Goal: Information Seeking & Learning: Learn about a topic

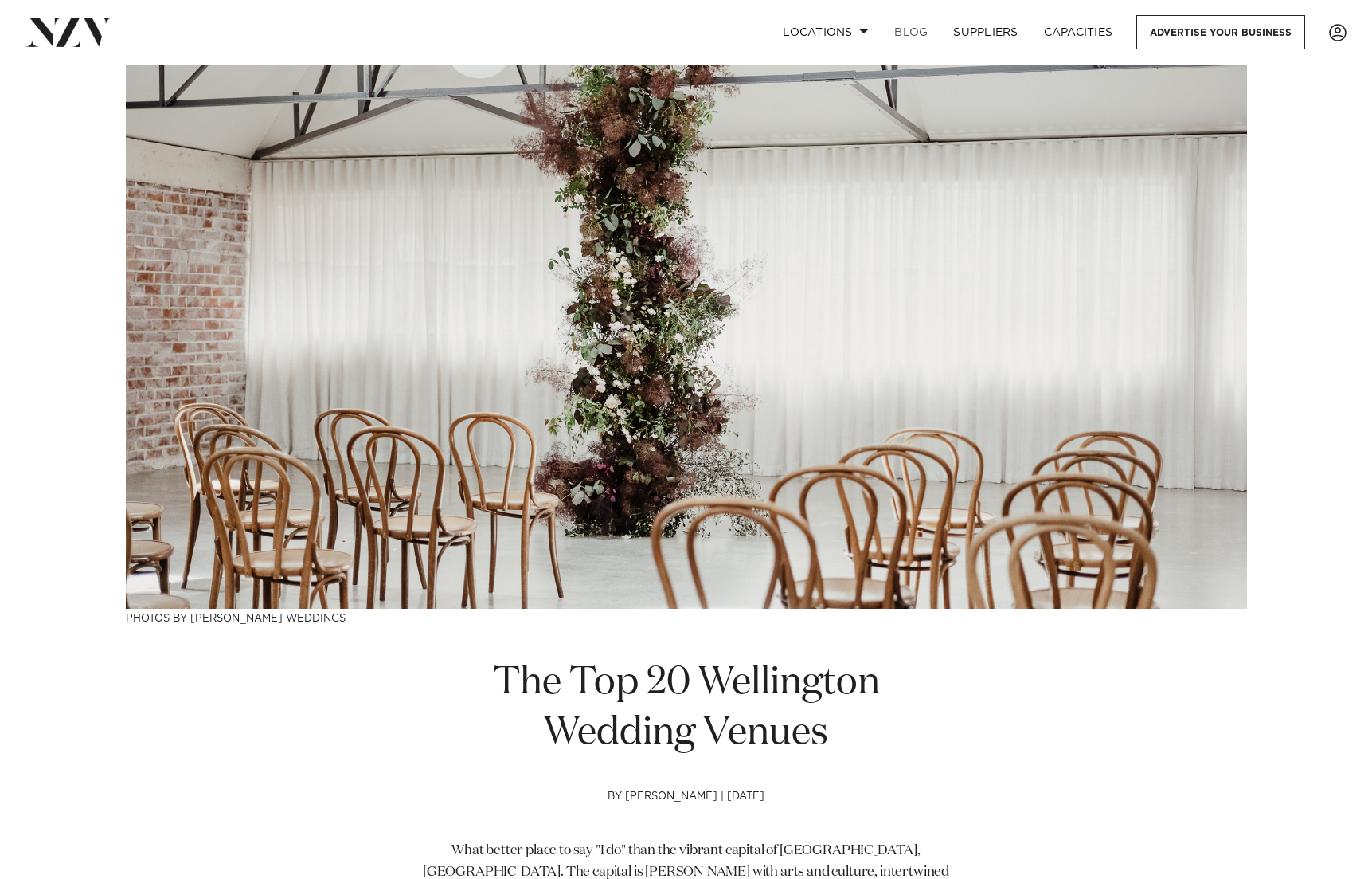
click at [916, 30] on link "BLOG" at bounding box center [911, 32] width 59 height 34
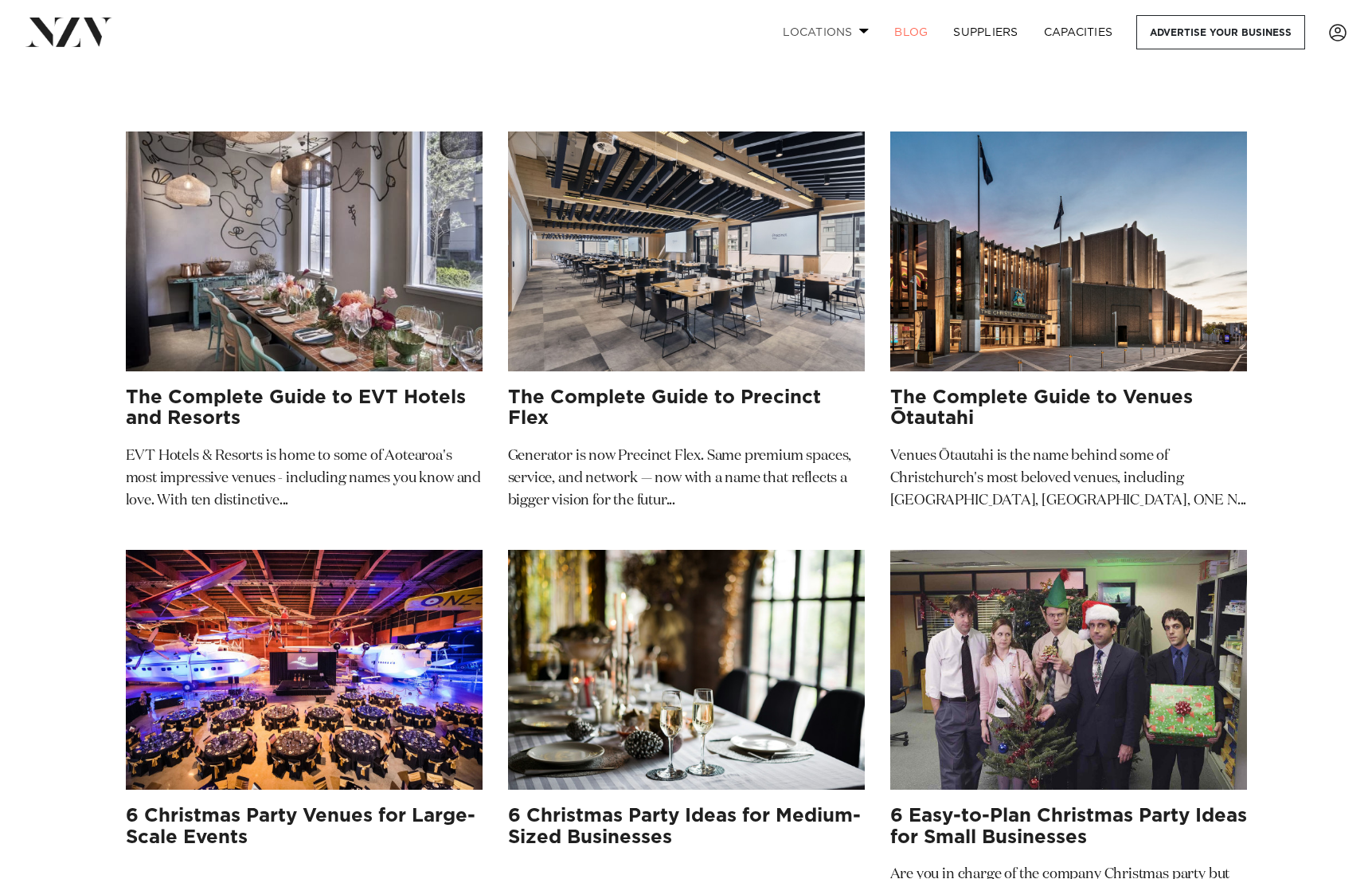
click at [847, 30] on link "Locations" at bounding box center [825, 32] width 111 height 34
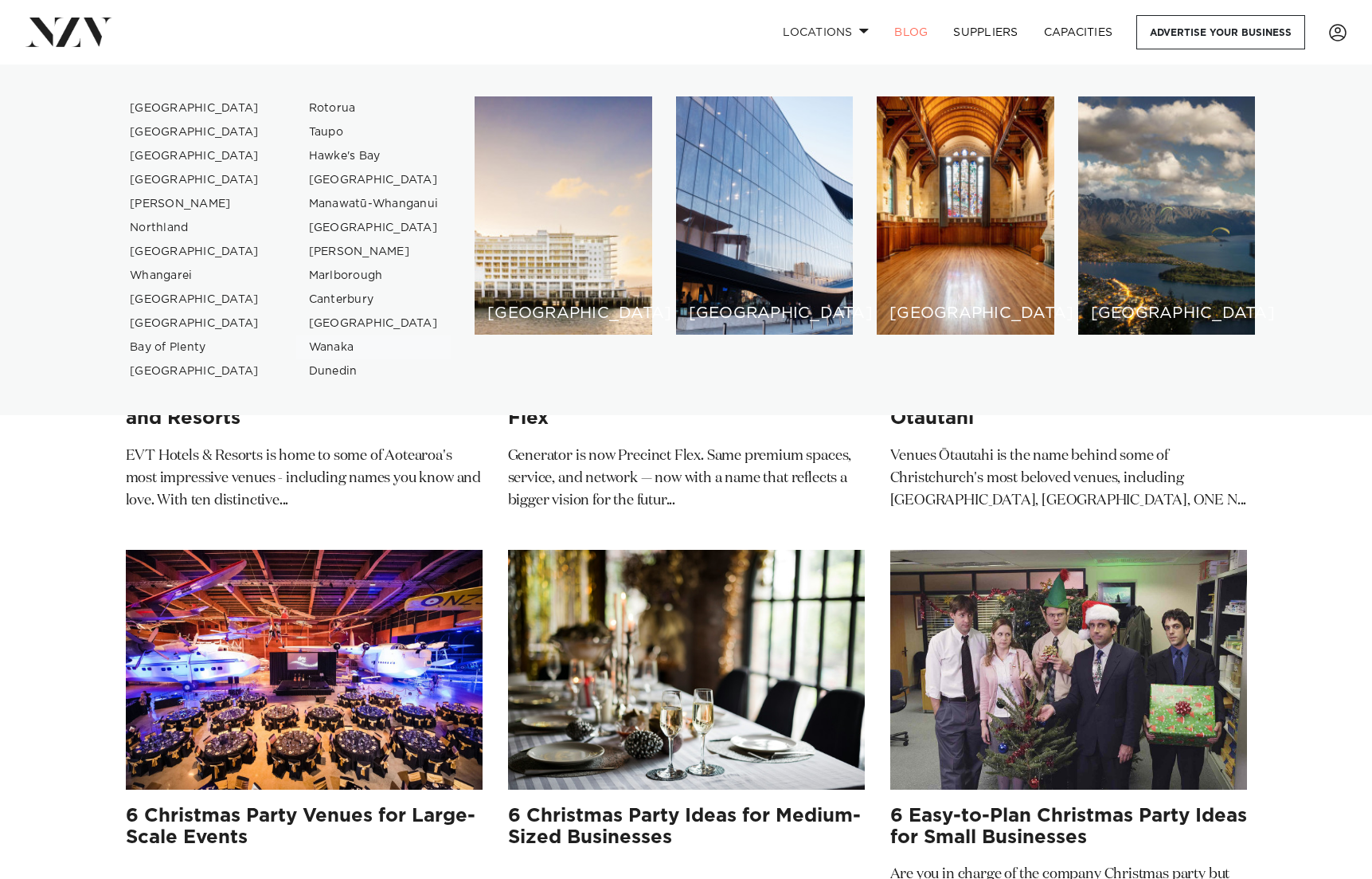
drag, startPoint x: 340, startPoint y: 350, endPoint x: 375, endPoint y: 350, distance: 35.0
click at [340, 350] on link "Wanaka" at bounding box center [373, 347] width 155 height 24
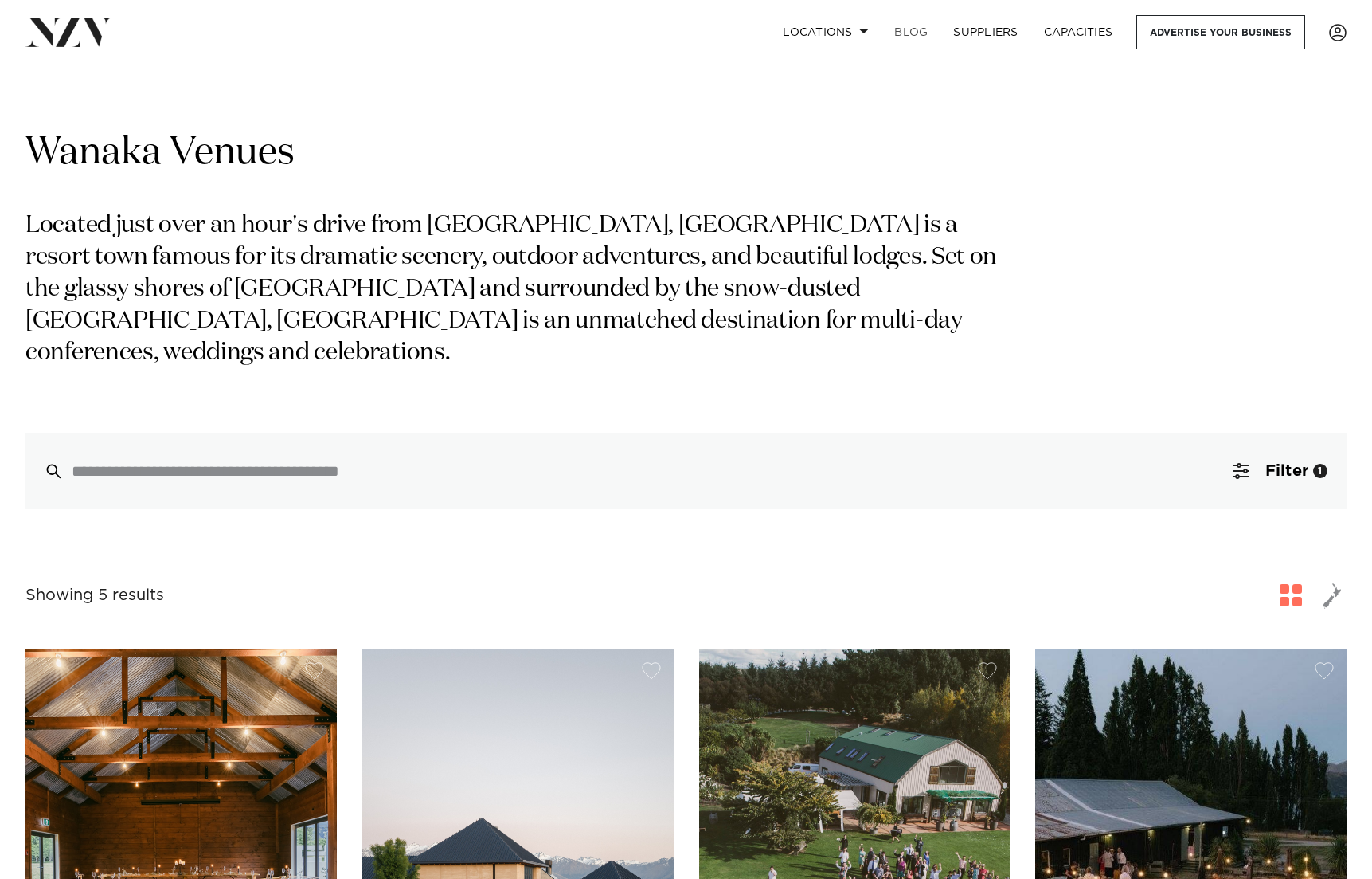
click at [912, 31] on link "BLOG" at bounding box center [911, 32] width 59 height 34
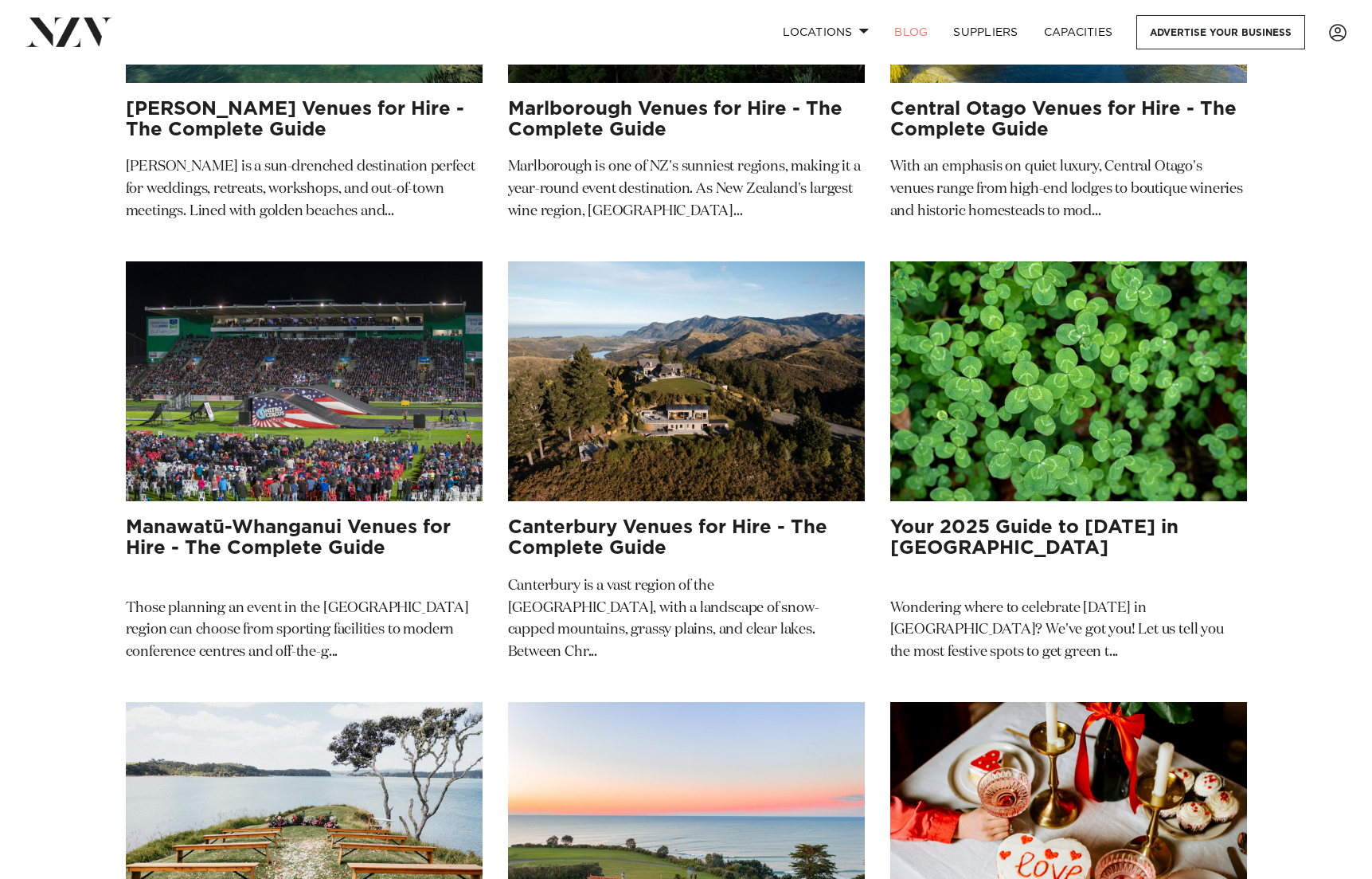
scroll to position [21219, 0]
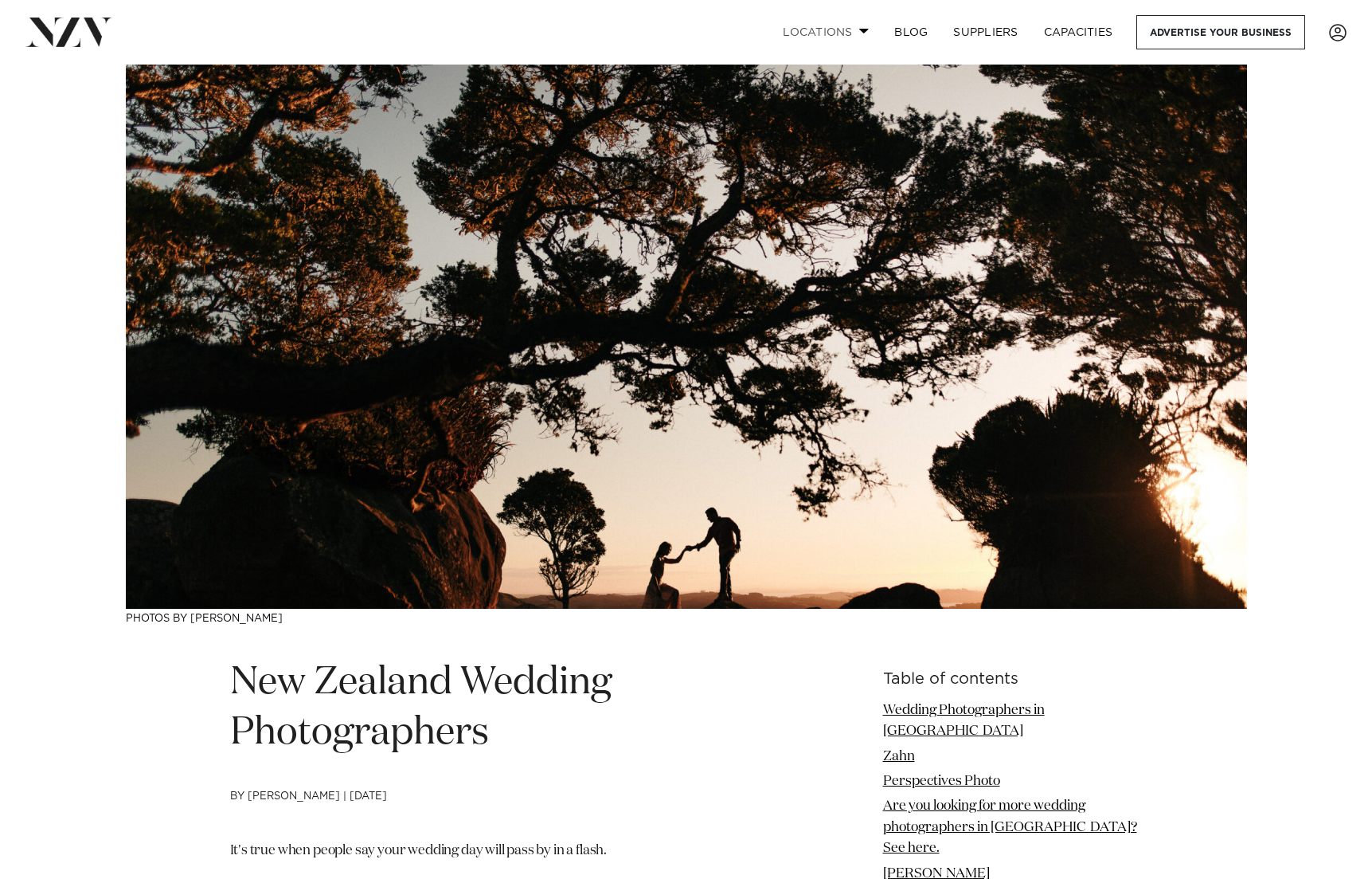
click at [864, 30] on span at bounding box center [864, 30] width 10 height 6
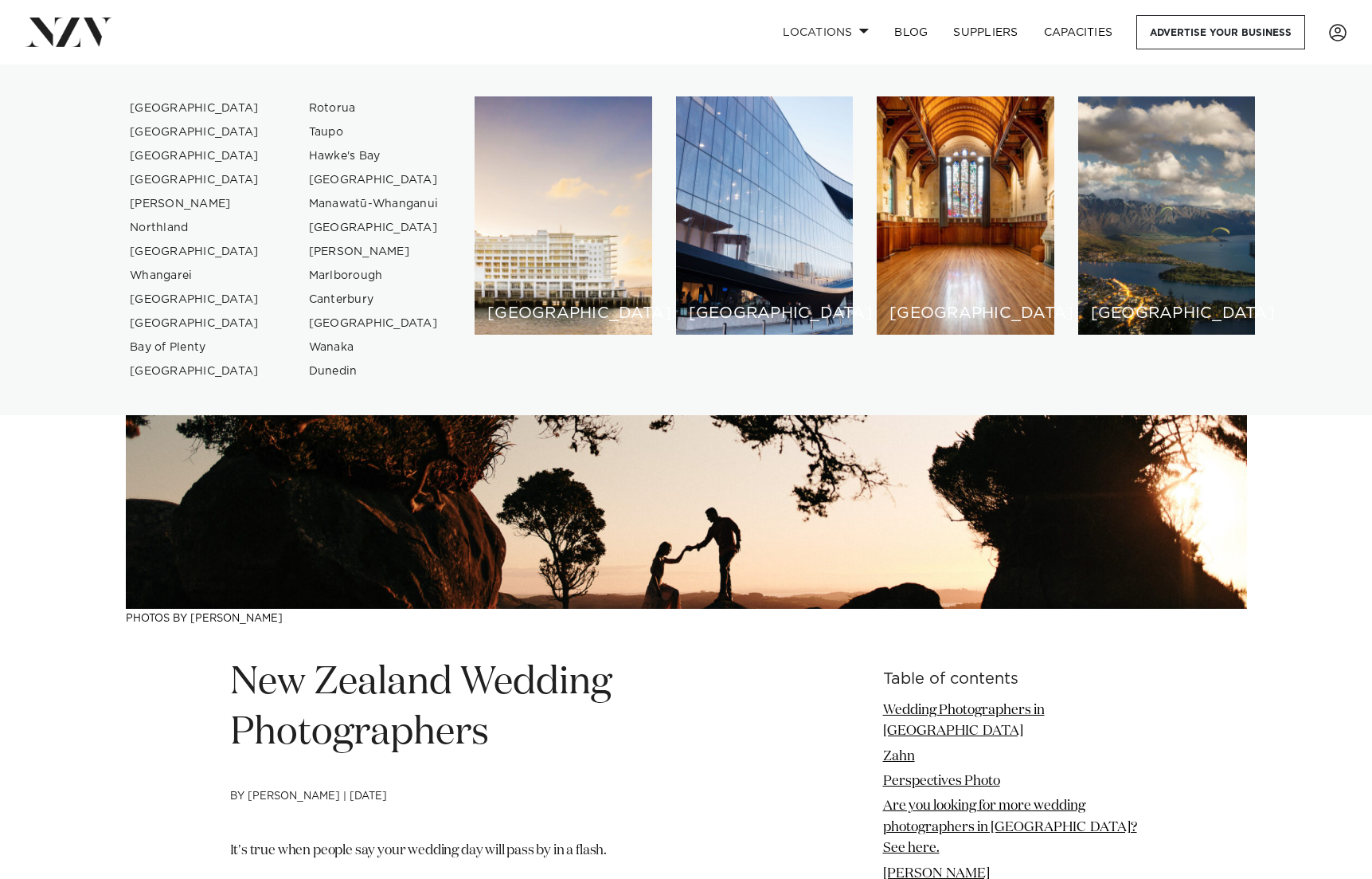
click at [59, 16] on div "Locations [GEOGRAPHIC_DATA] [GEOGRAPHIC_DATA] [GEOGRAPHIC_DATA] [GEOGRAPHIC_DAT…" at bounding box center [686, 32] width 1346 height 34
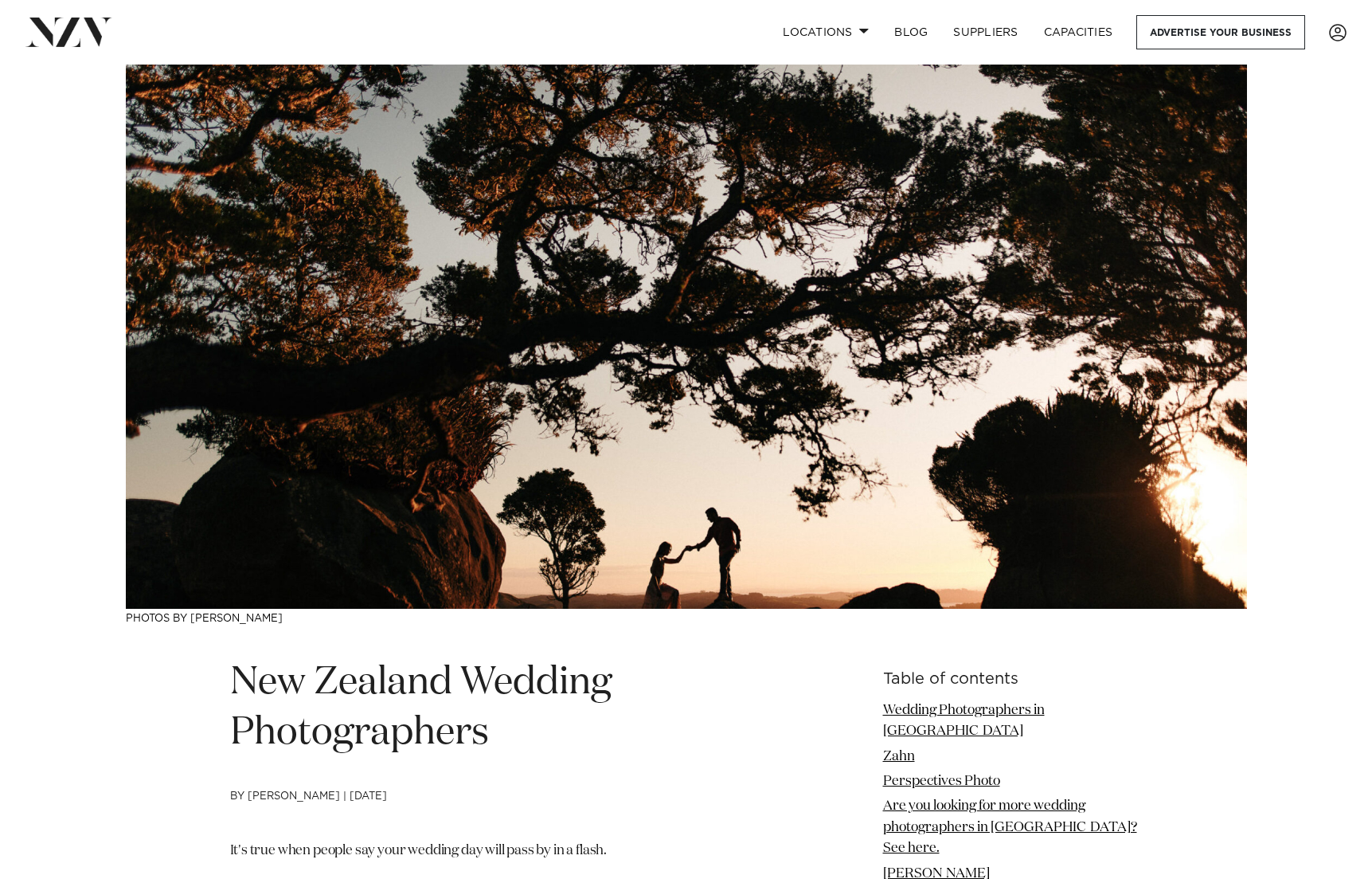
click at [72, 42] on img at bounding box center [69, 31] width 87 height 29
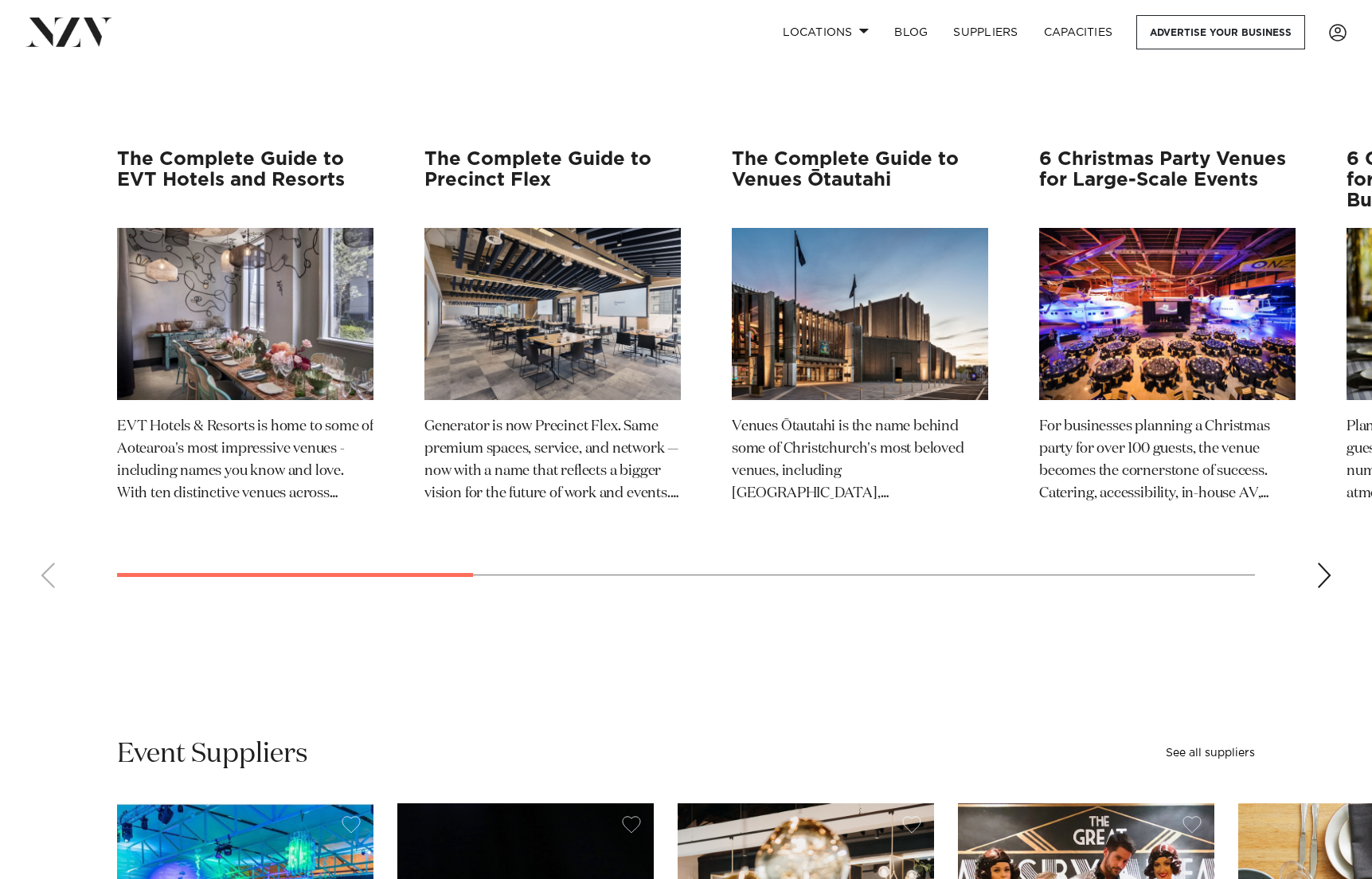
scroll to position [3429, 0]
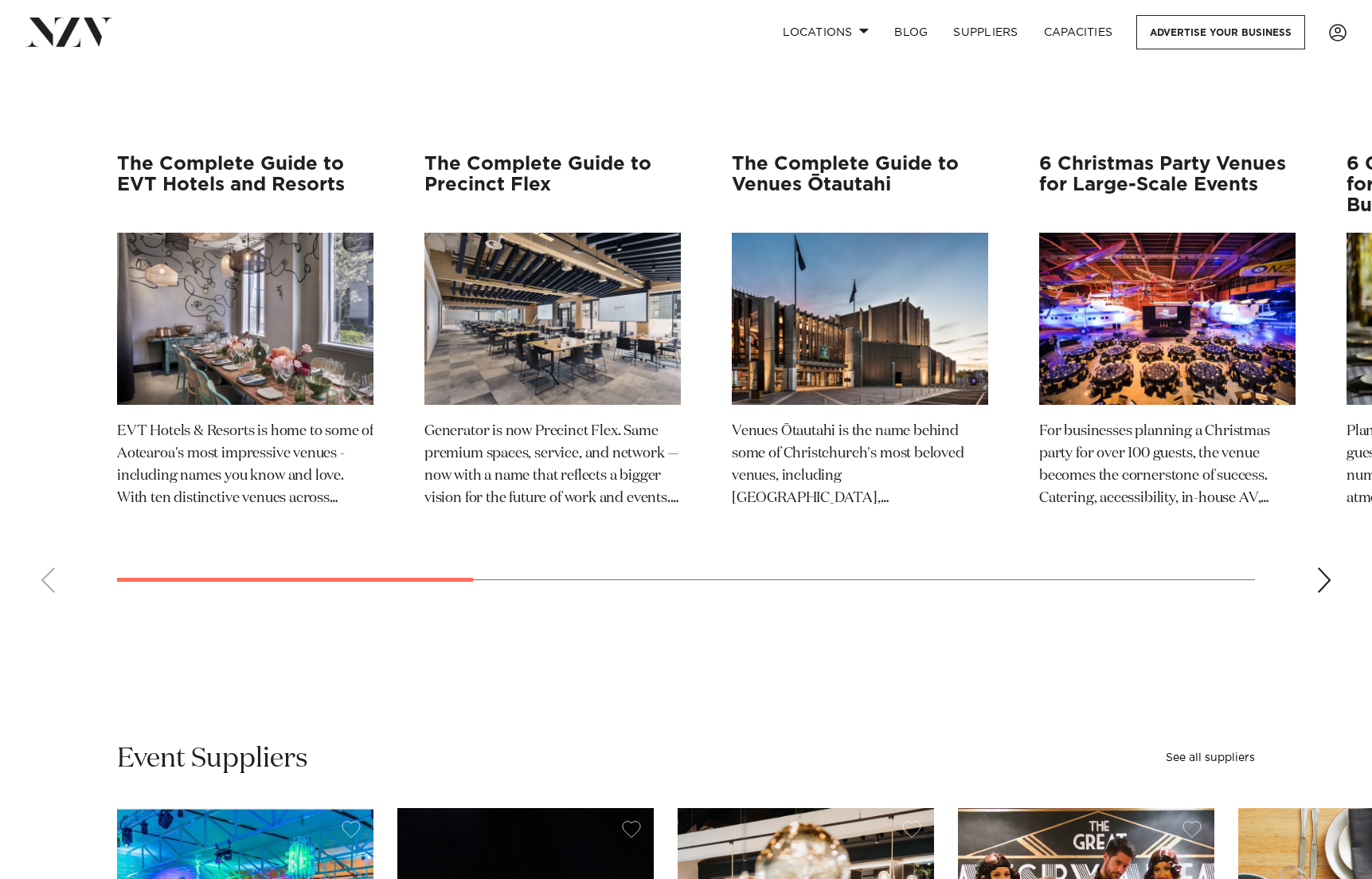
click at [1321, 567] on div "Next slide" at bounding box center [1324, 579] width 16 height 26
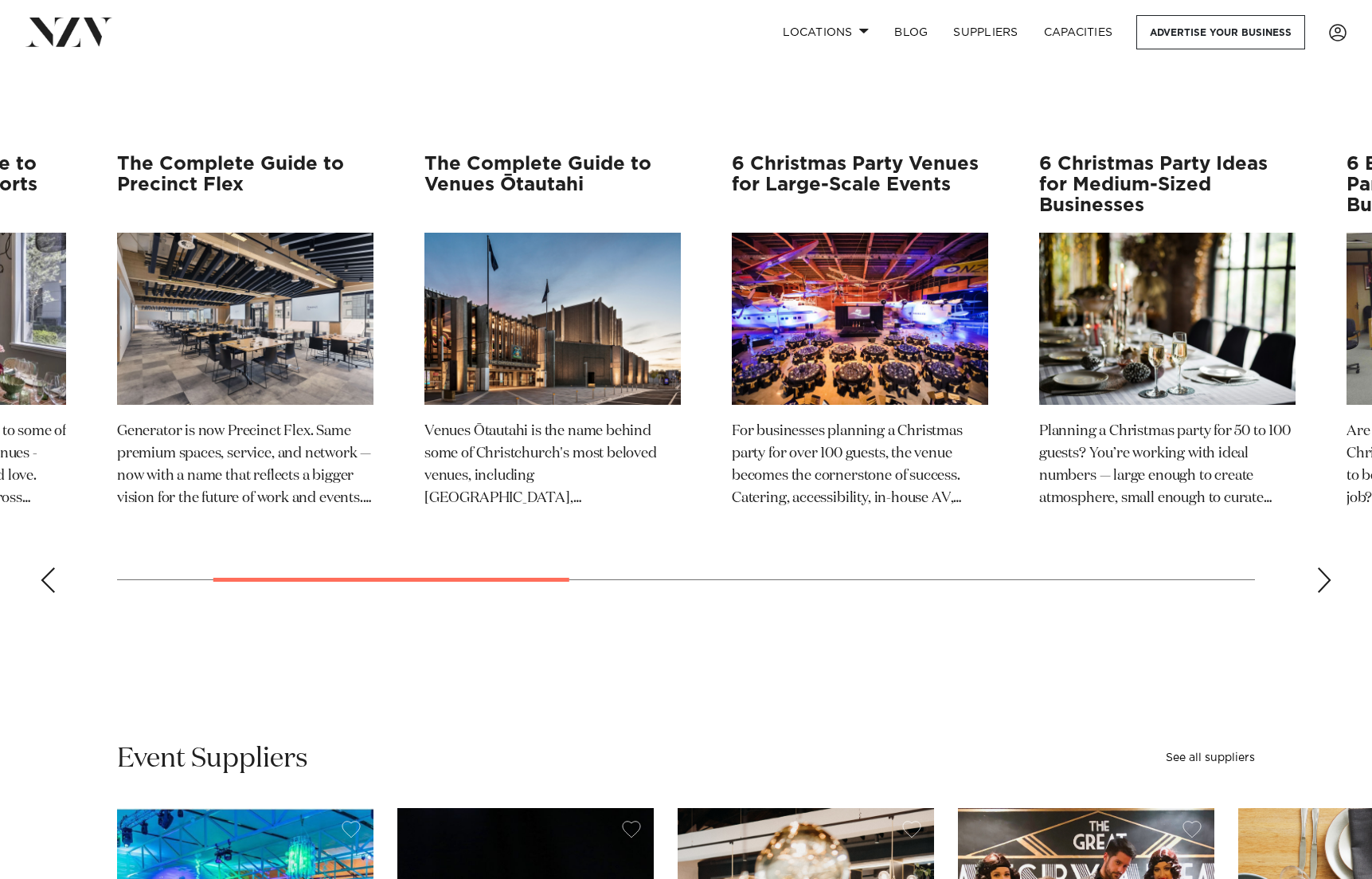
scroll to position [3428, 0]
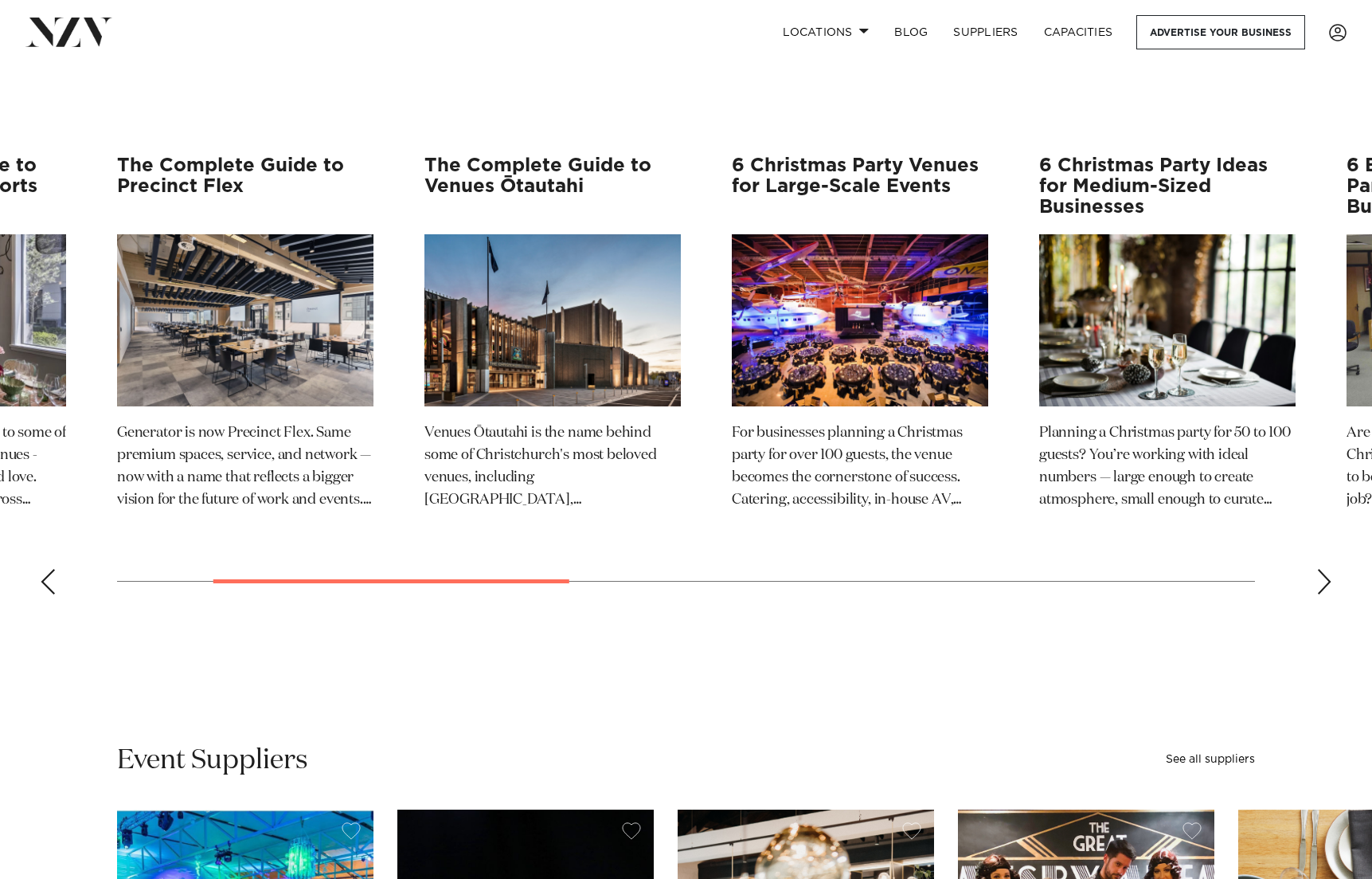
click at [1326, 569] on div "Next slide" at bounding box center [1324, 581] width 16 height 26
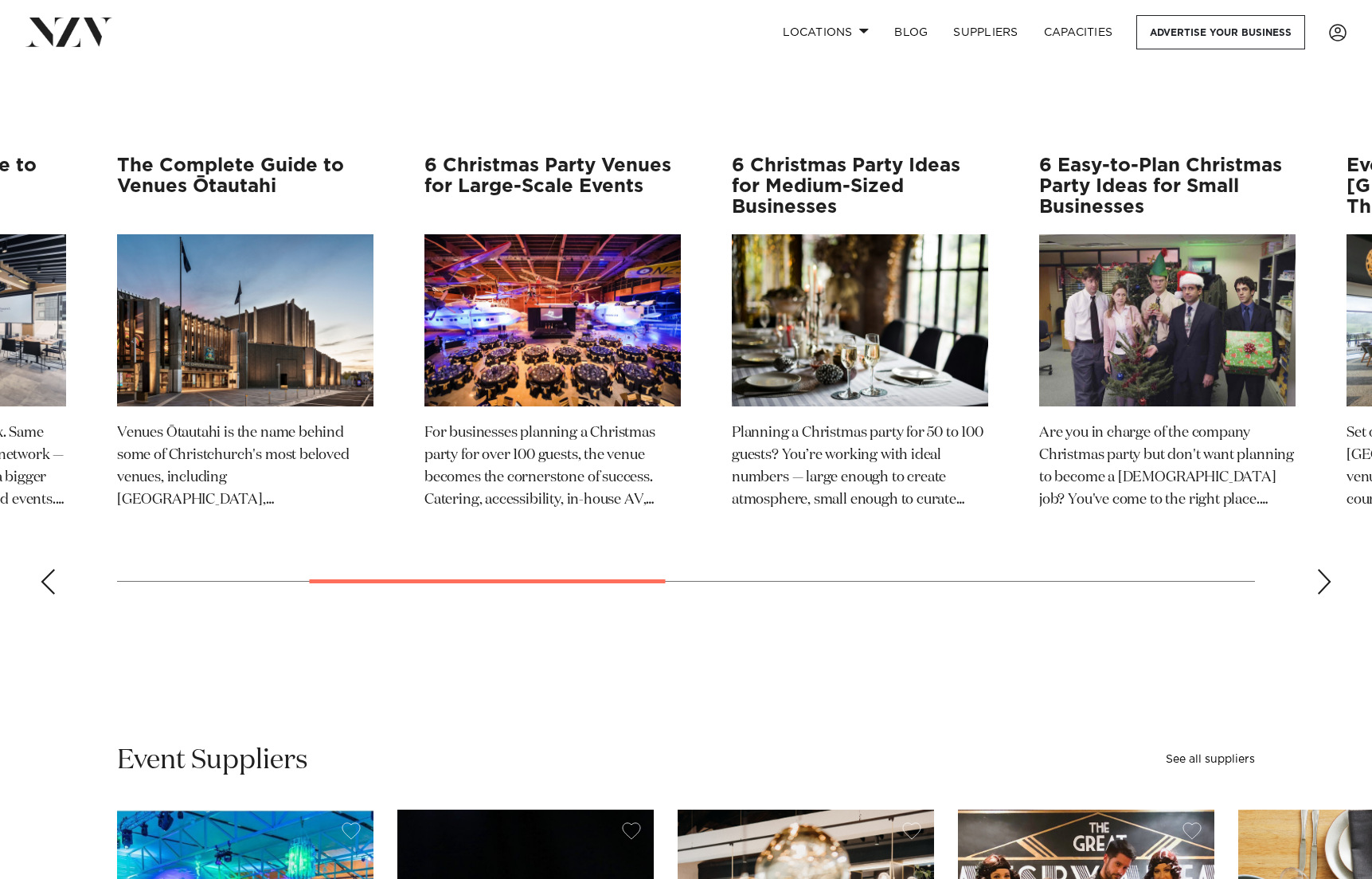
click at [1326, 569] on div "Next slide" at bounding box center [1324, 581] width 16 height 26
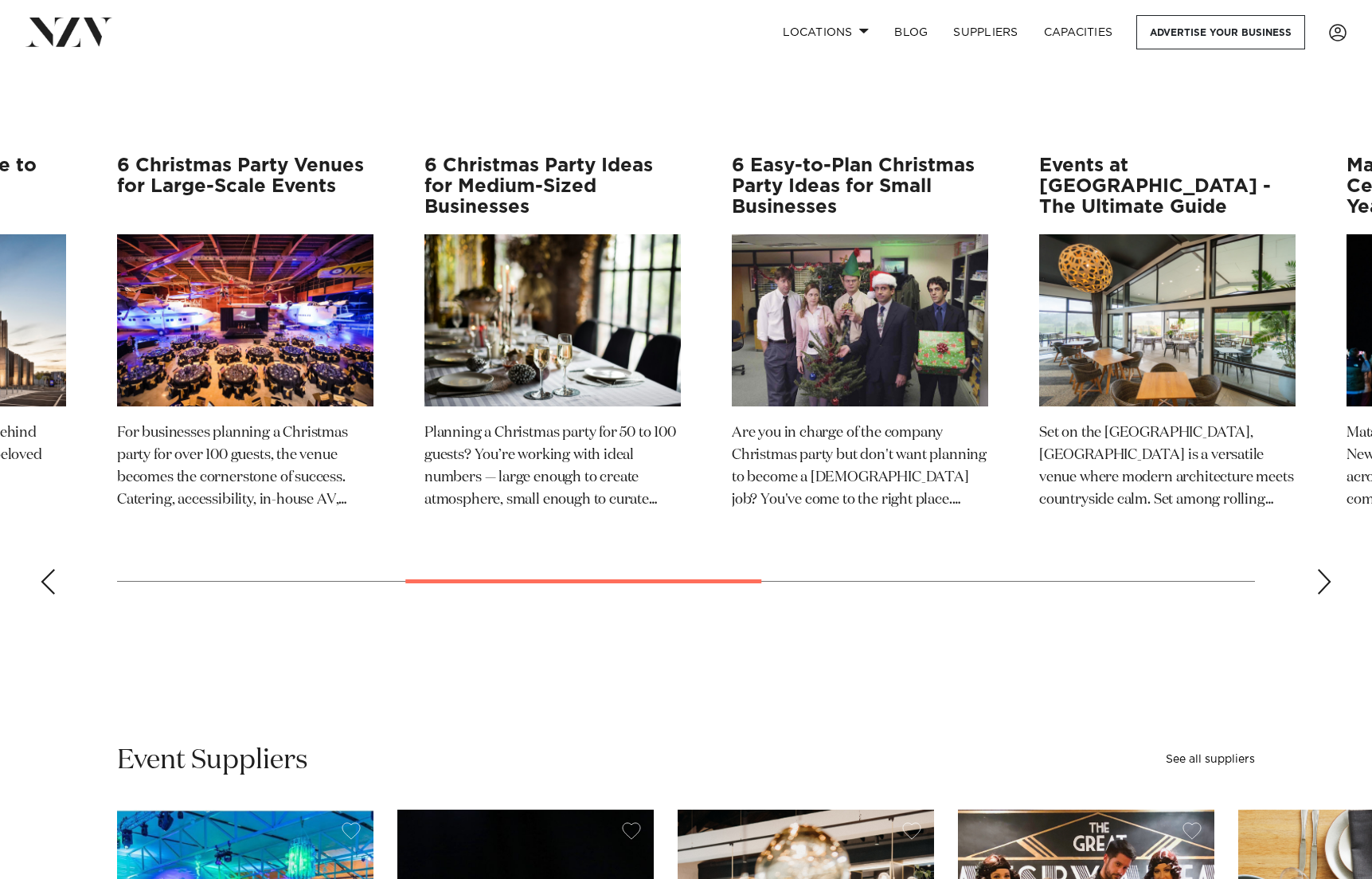
click at [1326, 569] on div "Next slide" at bounding box center [1324, 581] width 16 height 26
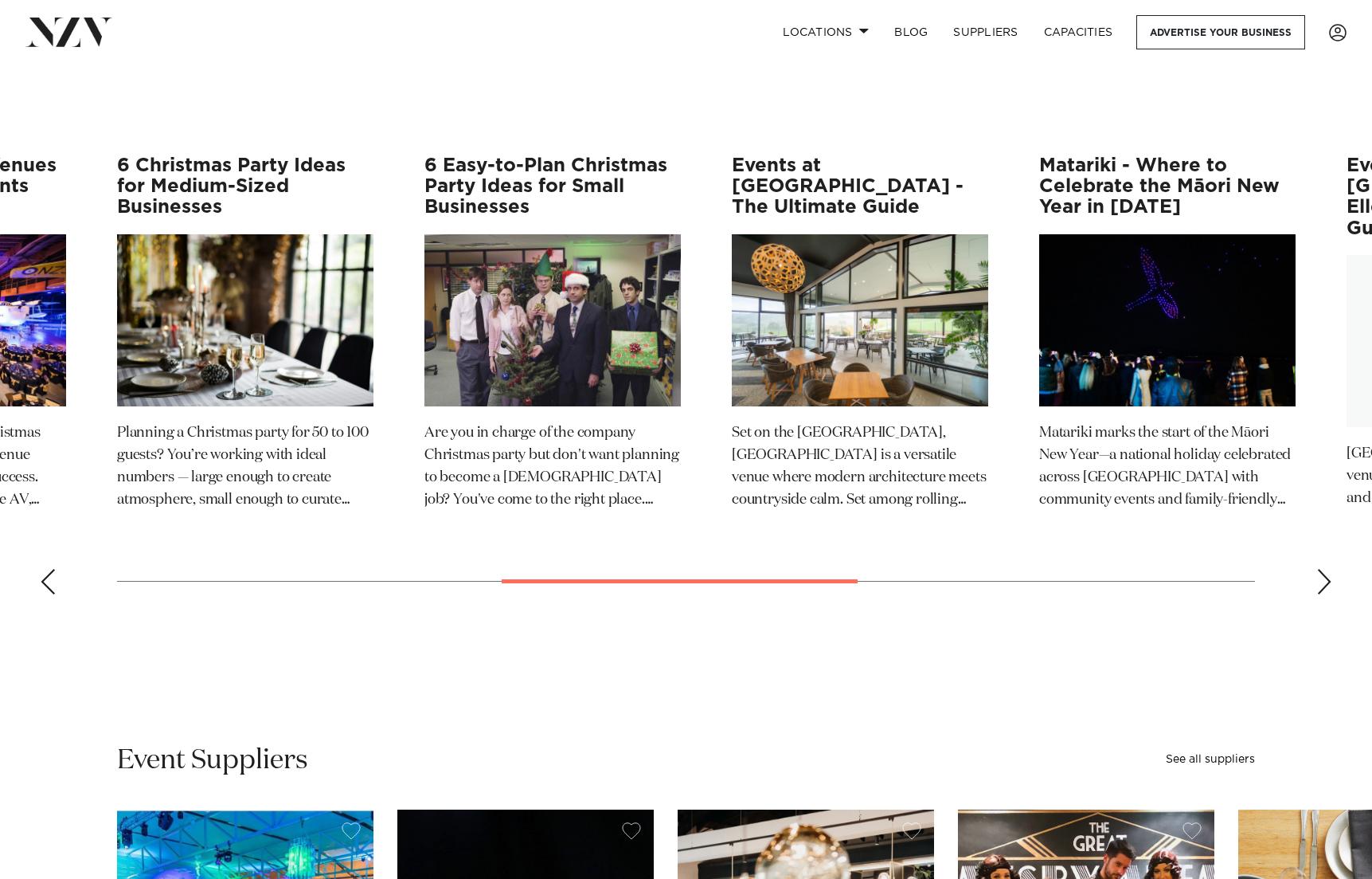
click at [1326, 569] on div "Next slide" at bounding box center [1324, 581] width 16 height 26
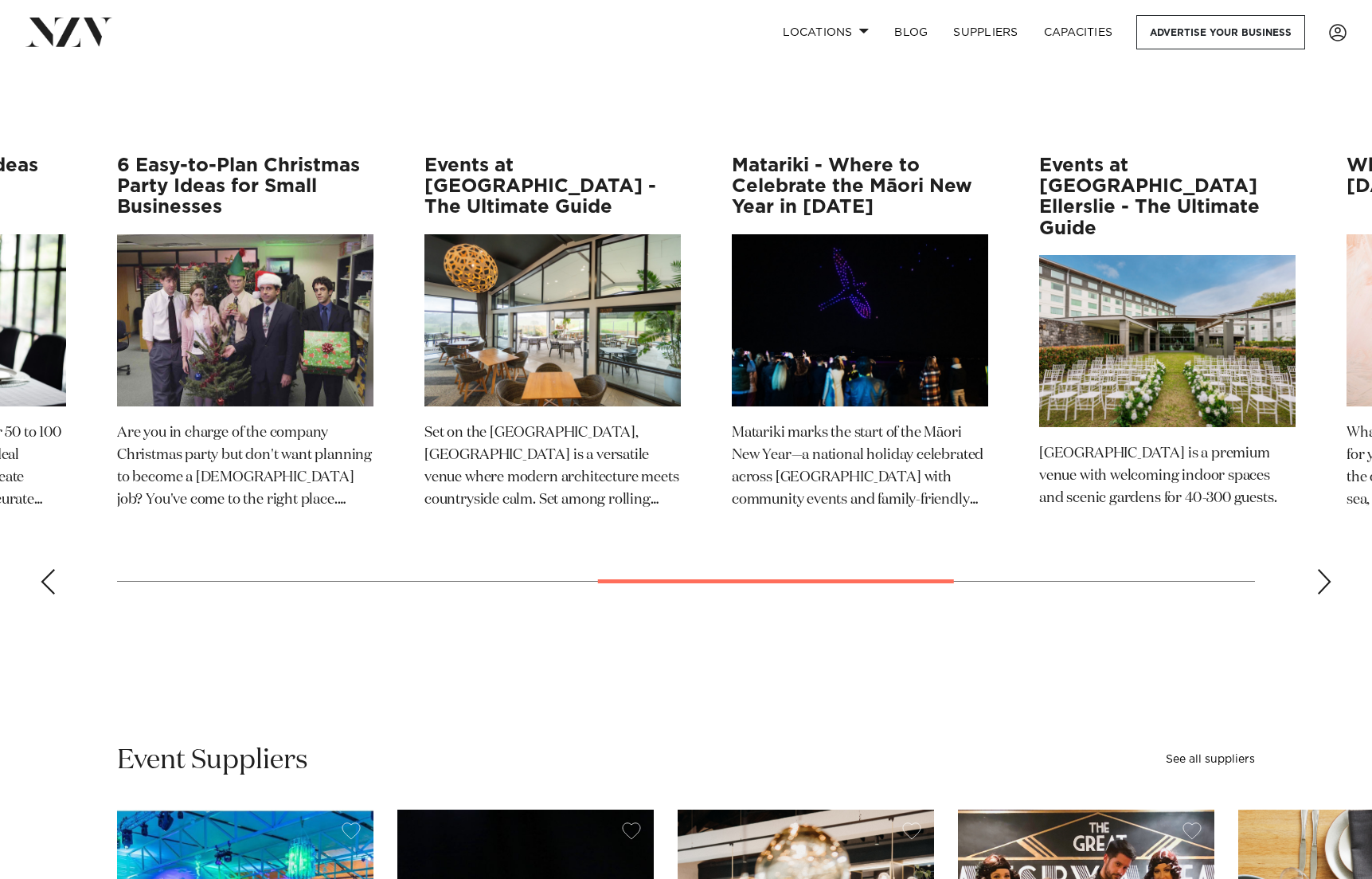
click at [1326, 569] on div "Next slide" at bounding box center [1324, 581] width 16 height 26
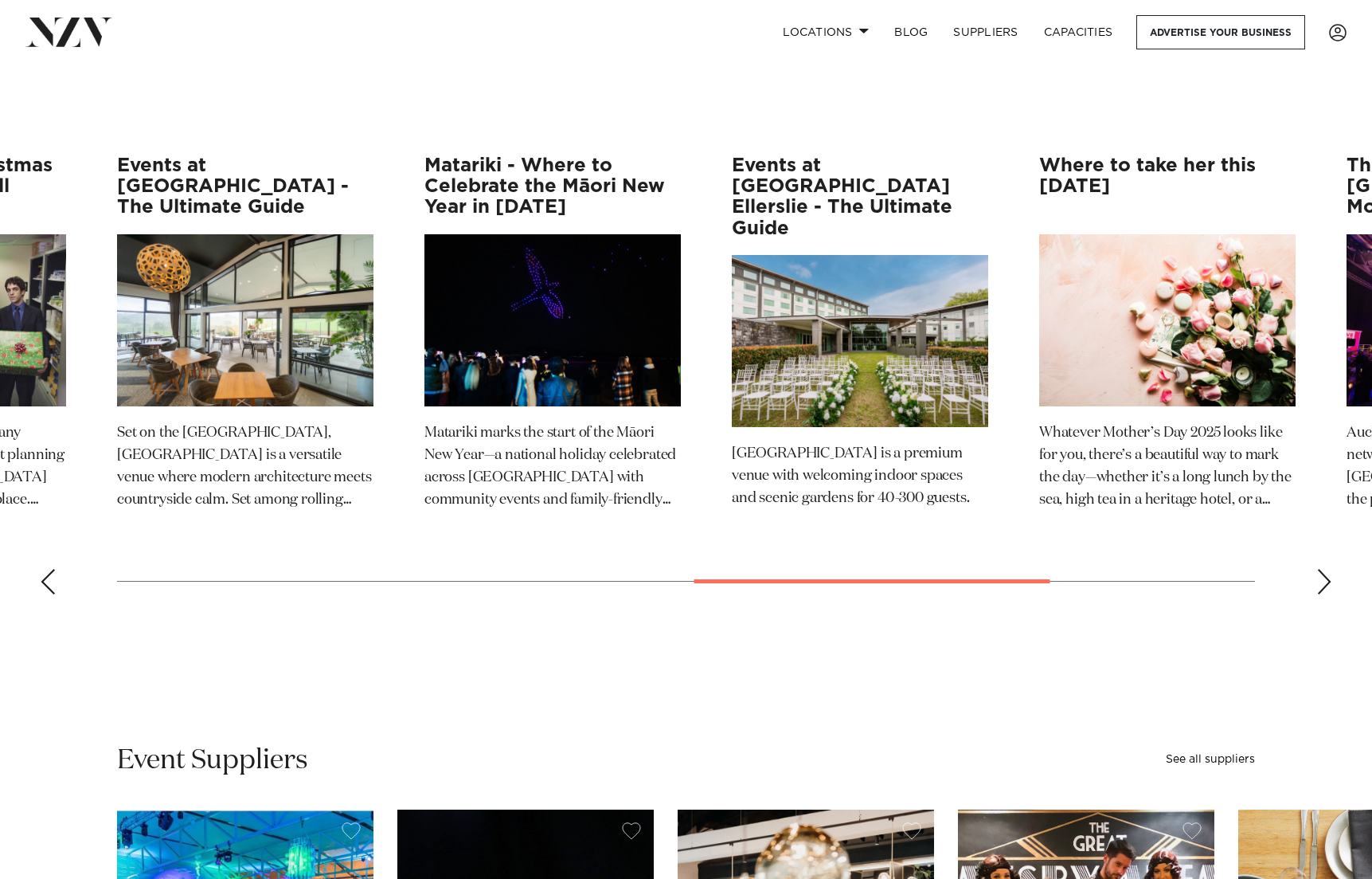
click at [1326, 569] on div "Next slide" at bounding box center [1324, 581] width 16 height 26
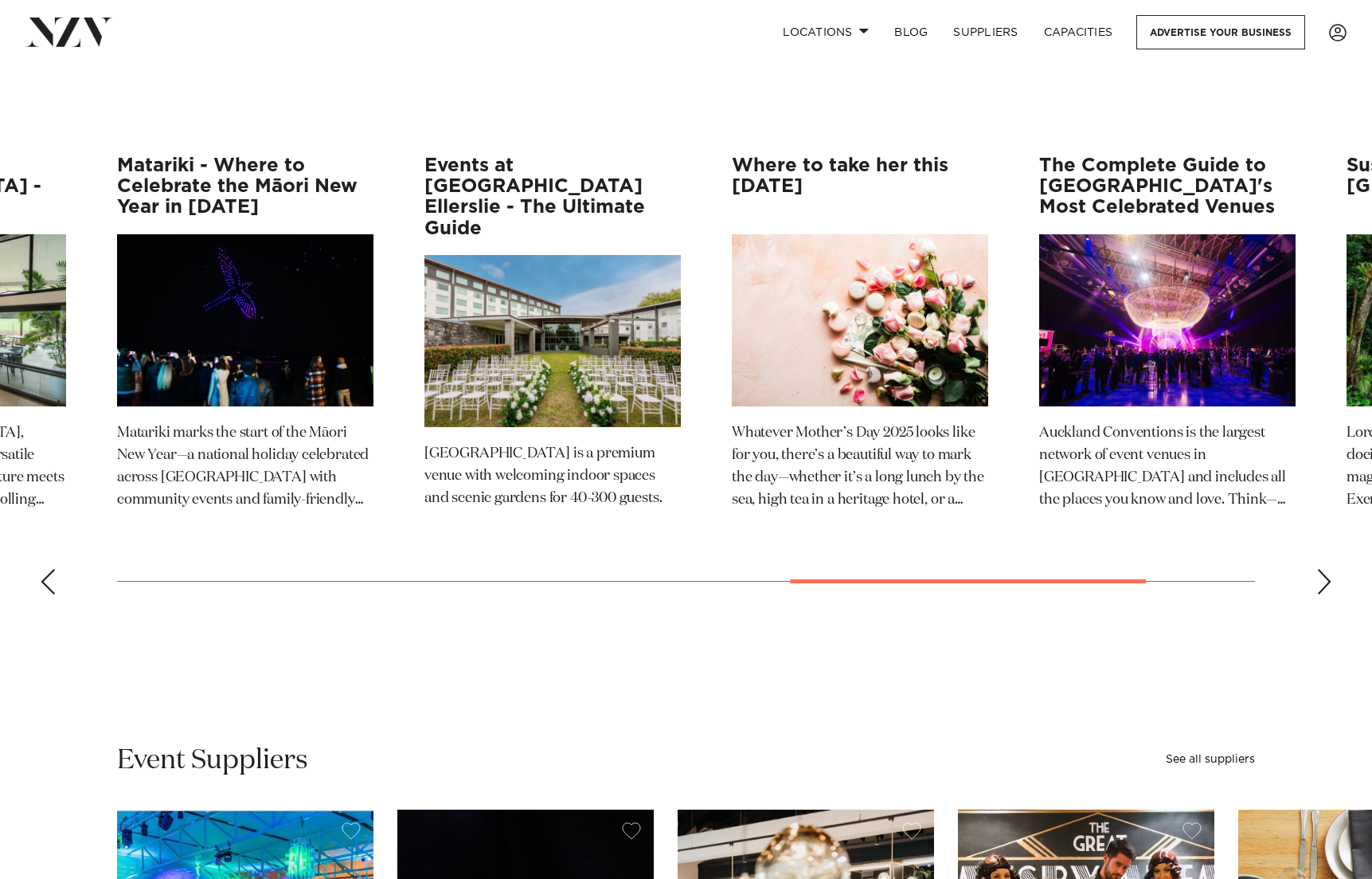
click at [1326, 569] on div "Next slide" at bounding box center [1324, 581] width 16 height 26
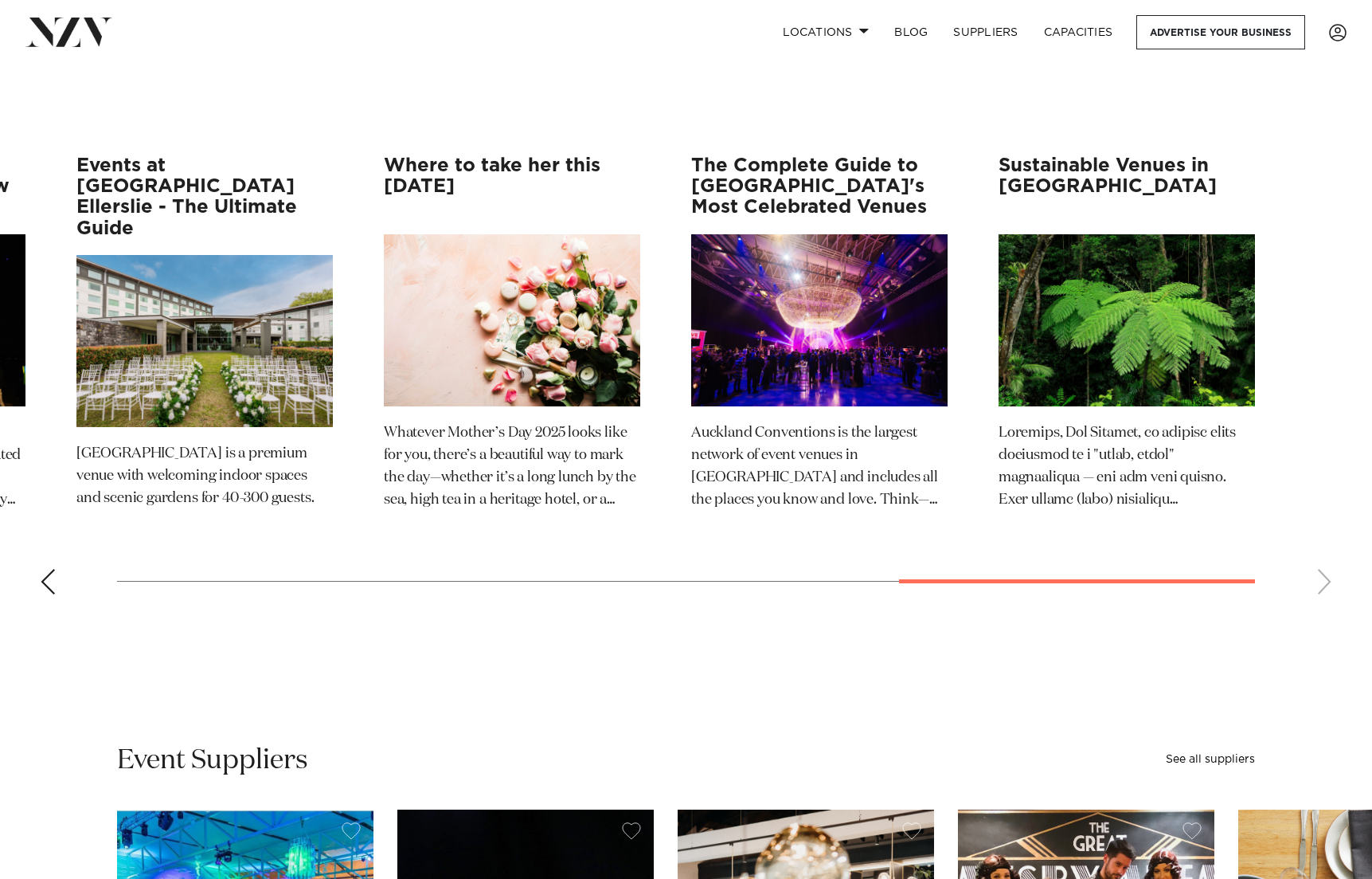
click at [1326, 538] on swiper-container "The Complete Guide to EVT Hotels and Resorts EVT Hotels & Resorts is home to so…" at bounding box center [686, 381] width 1372 height 451
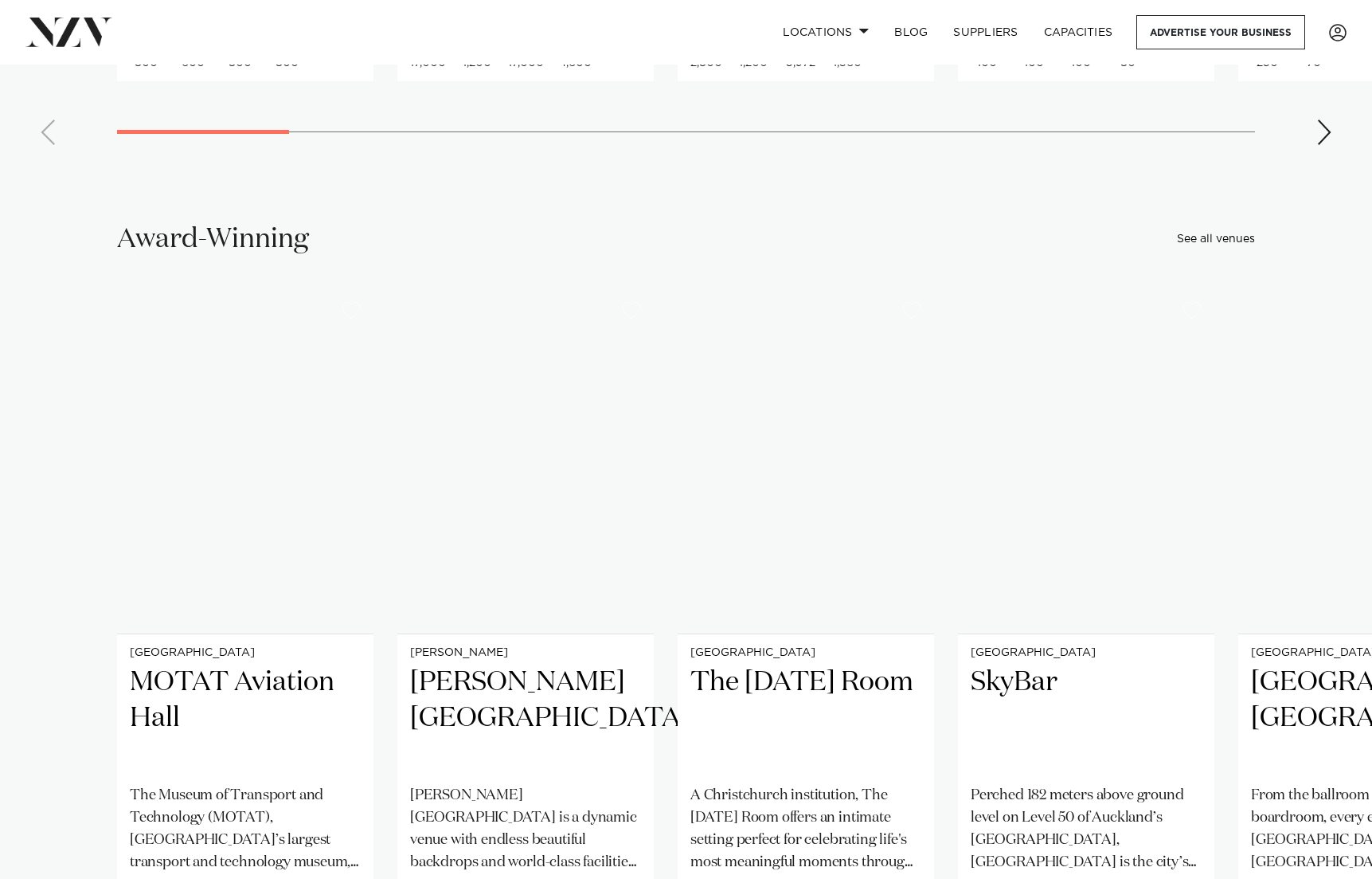
scroll to position [37449, 0]
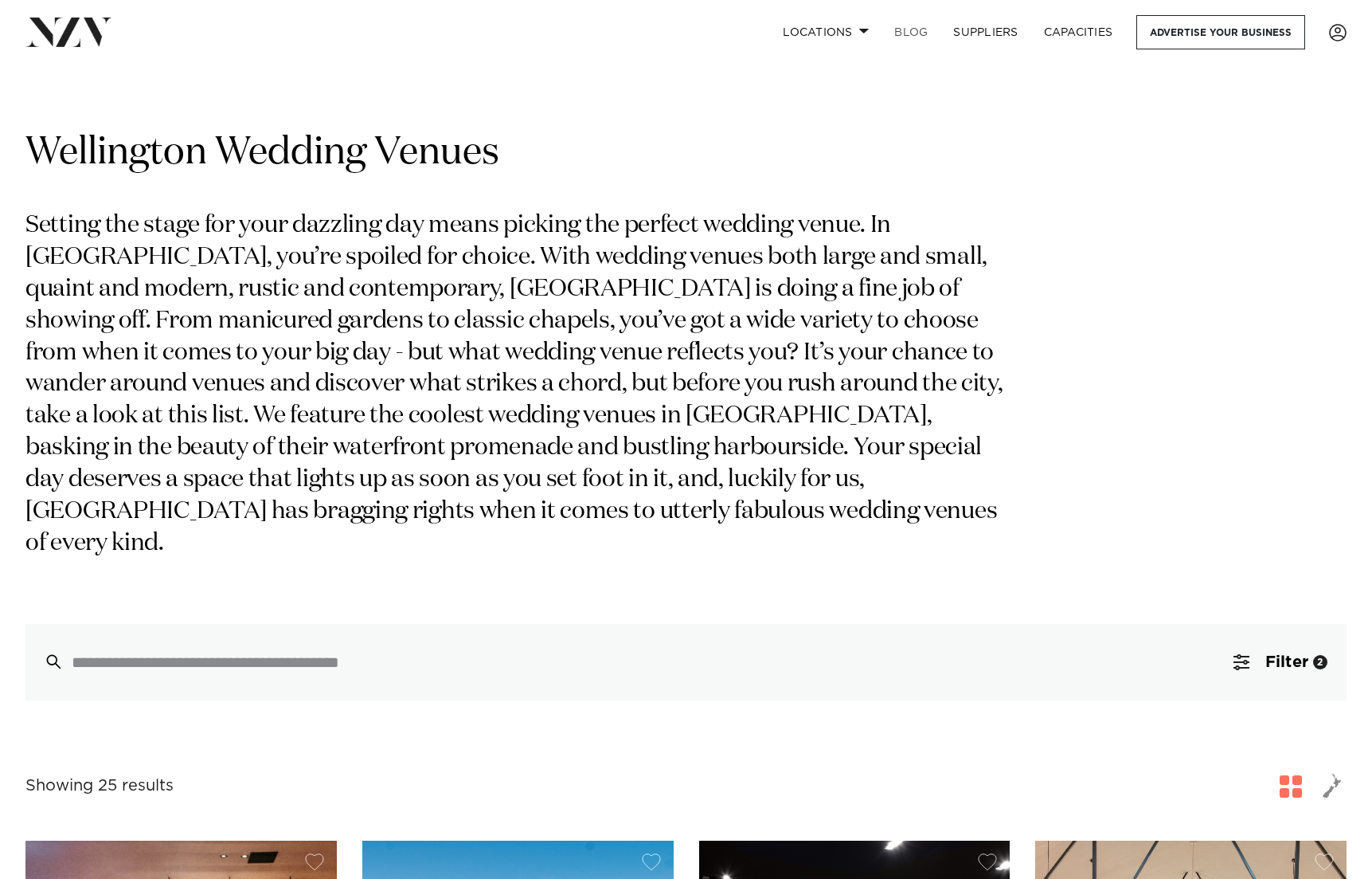
click at [915, 31] on link "BLOG" at bounding box center [911, 32] width 59 height 34
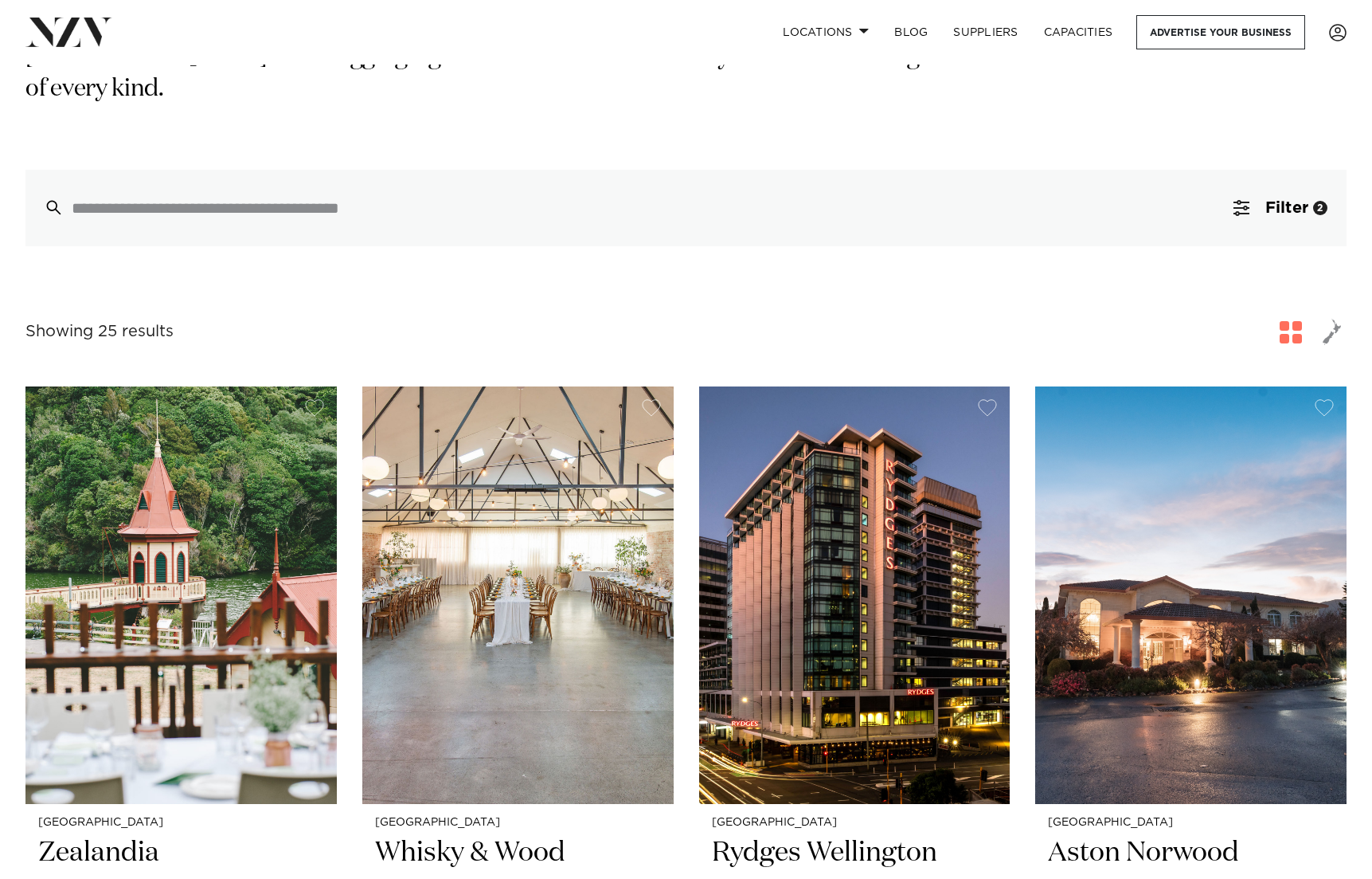
scroll to position [426, 0]
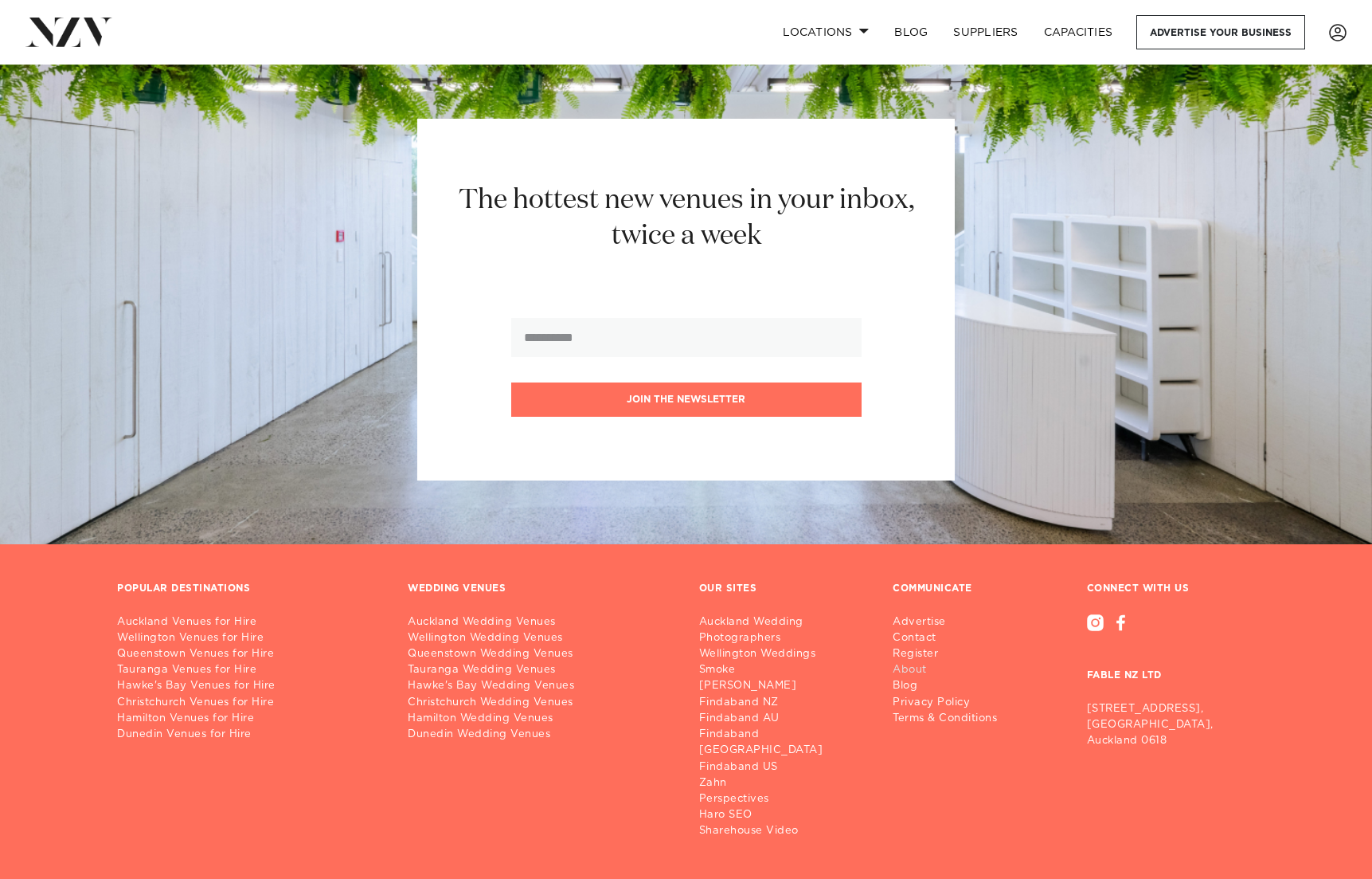
click at [908, 662] on link "About" at bounding box center [951, 669] width 117 height 16
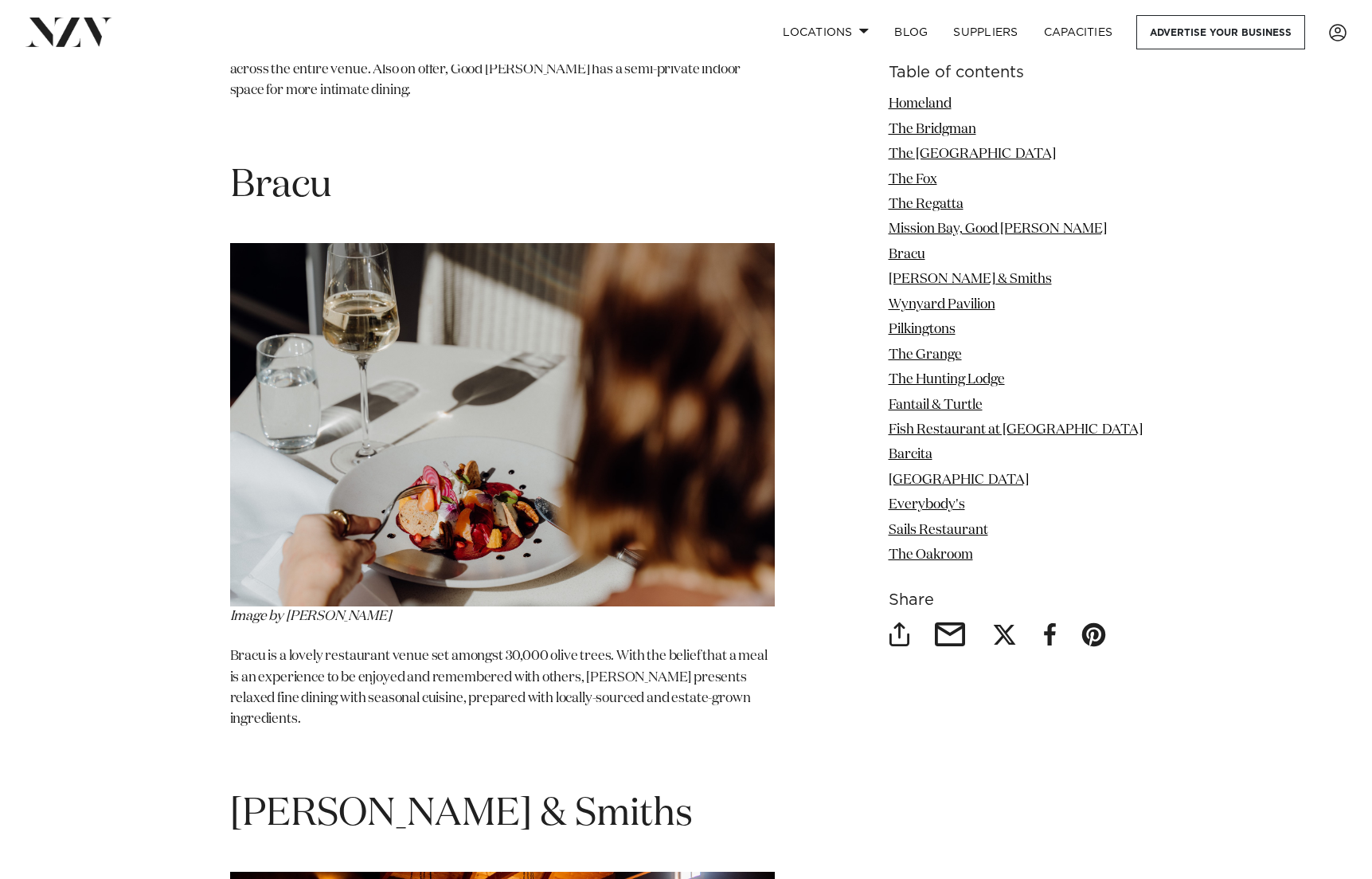
scroll to position [5897, 0]
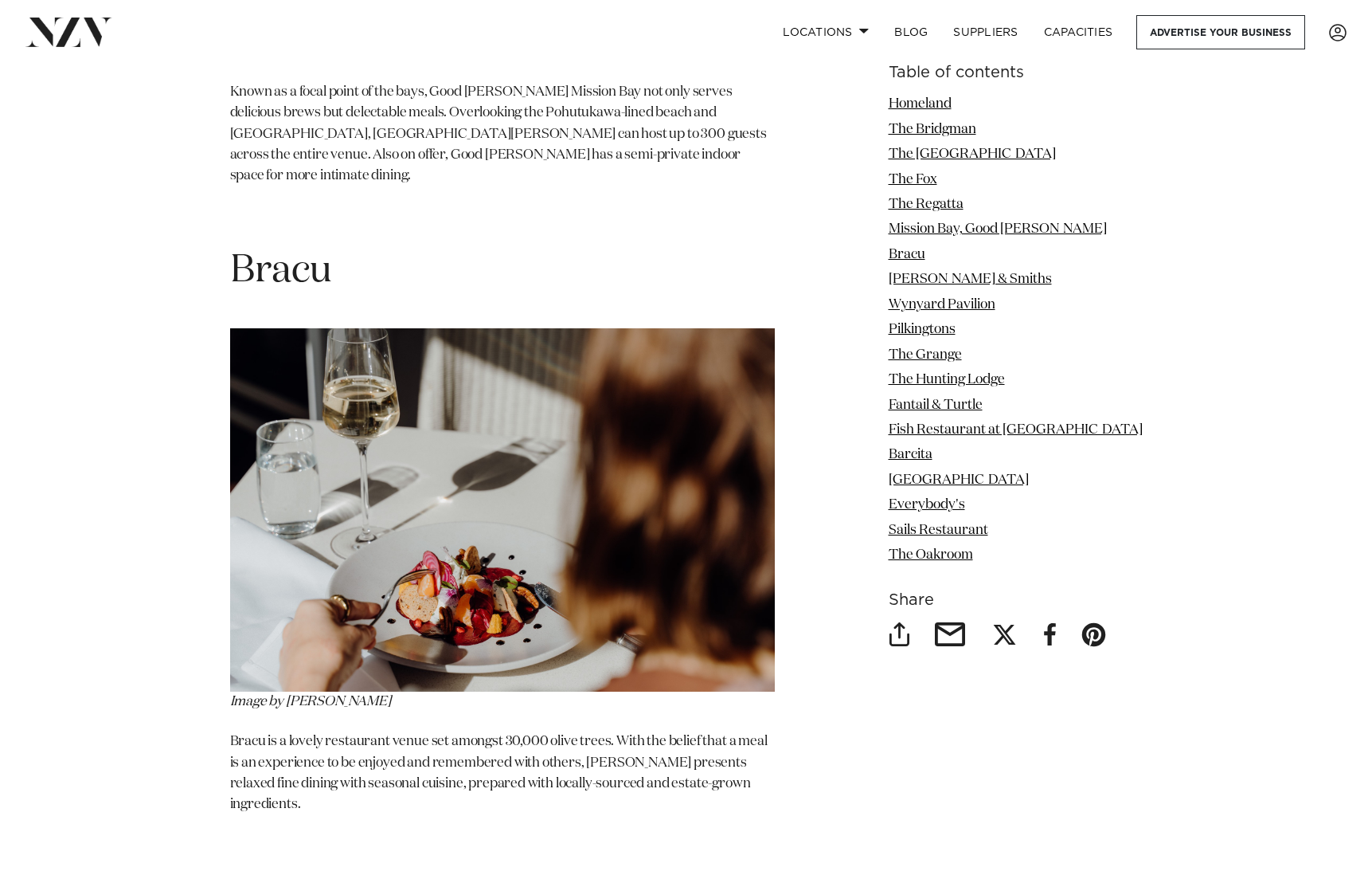
scroll to position [6043, 0]
